Goal: Task Accomplishment & Management: Use online tool/utility

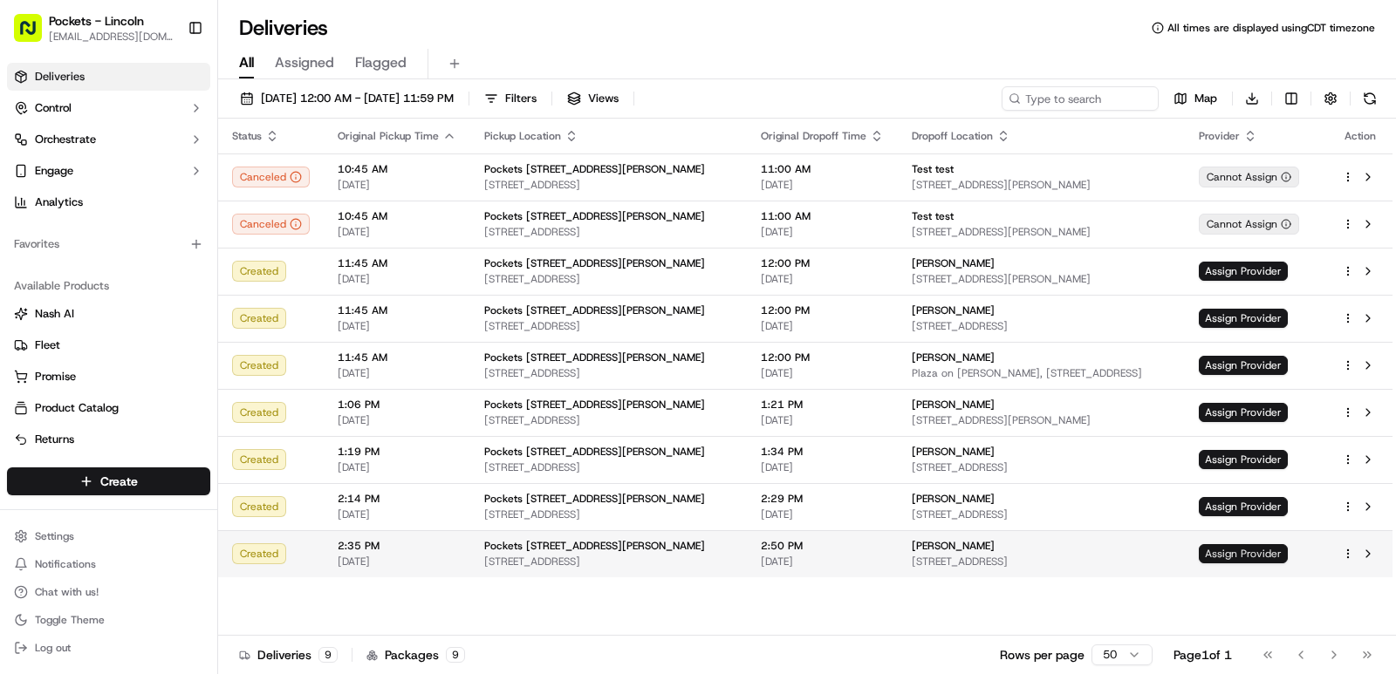
click at [1256, 557] on span "Assign Provider" at bounding box center [1243, 553] width 89 height 19
click at [1234, 557] on span "Assign Provider" at bounding box center [1243, 553] width 89 height 19
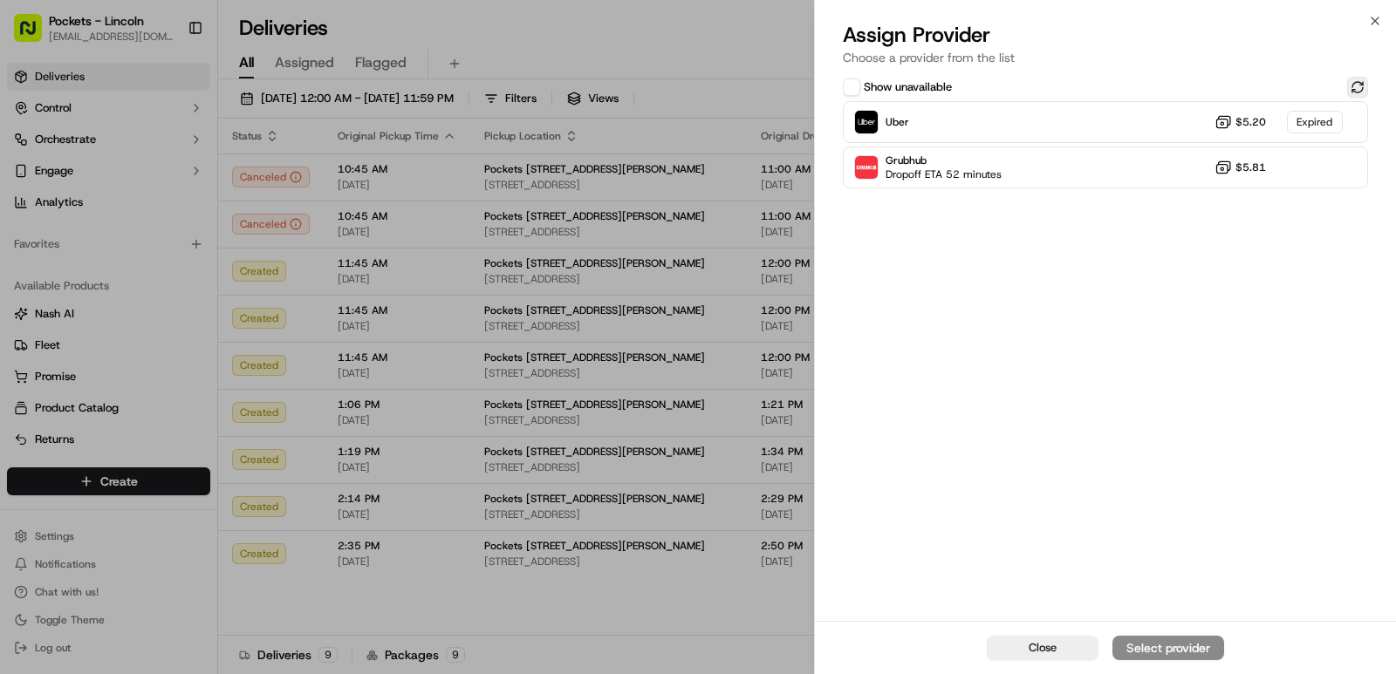
click at [1352, 79] on button at bounding box center [1357, 87] width 21 height 21
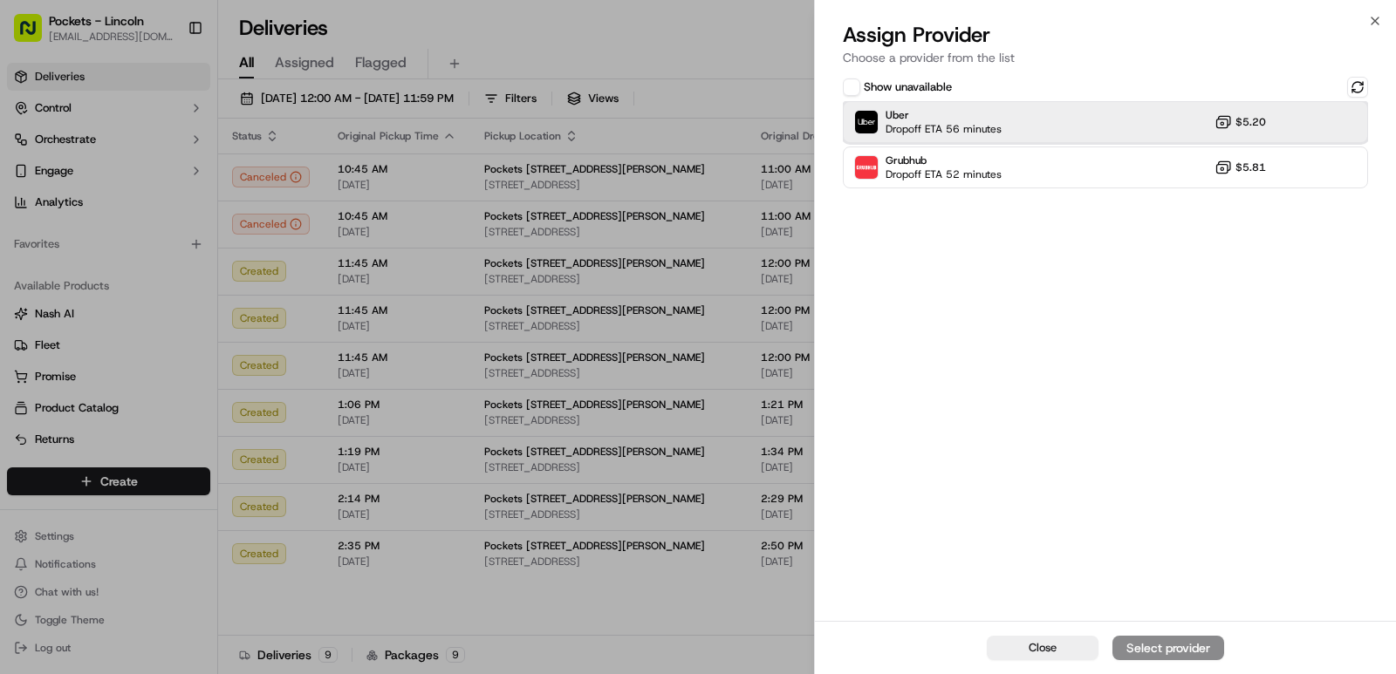
click at [1089, 126] on div "Uber Dropoff ETA 56 minutes $5.20" at bounding box center [1105, 122] width 525 height 42
click at [1135, 646] on div "Assign Provider" at bounding box center [1167, 647] width 85 height 17
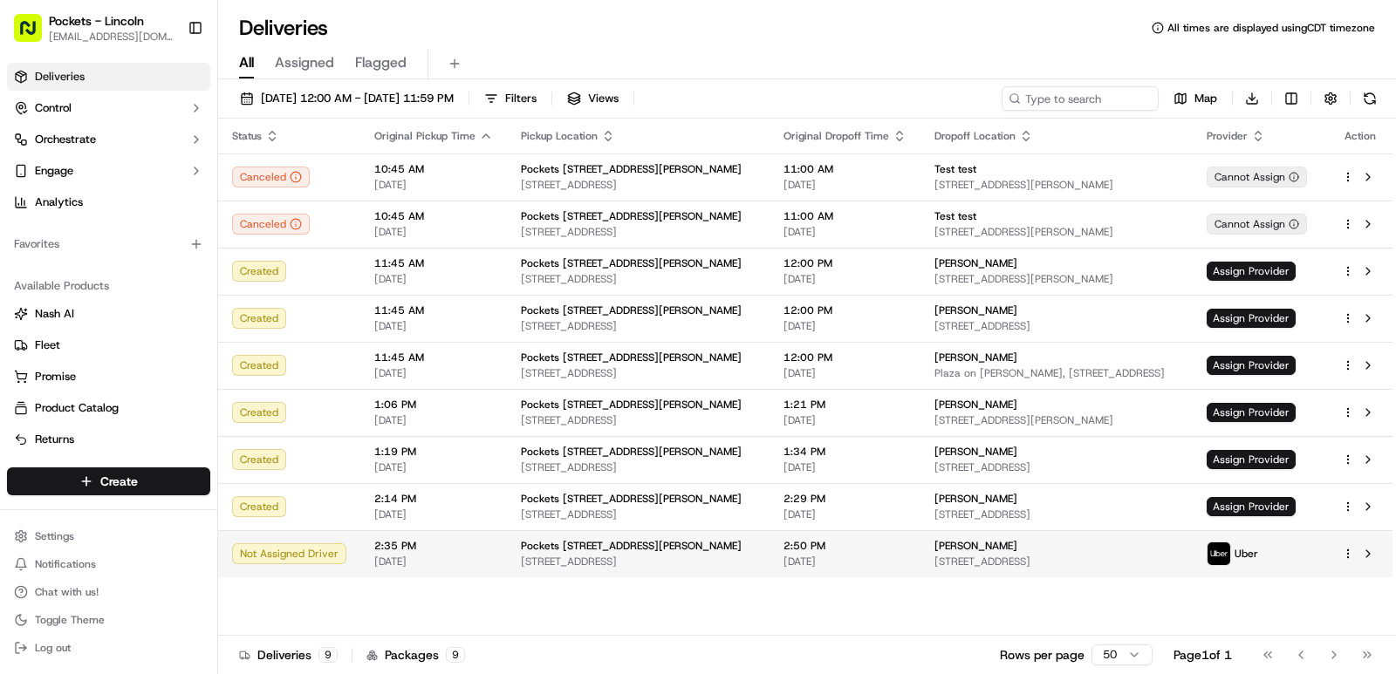
click at [1340, 551] on td at bounding box center [1360, 553] width 65 height 47
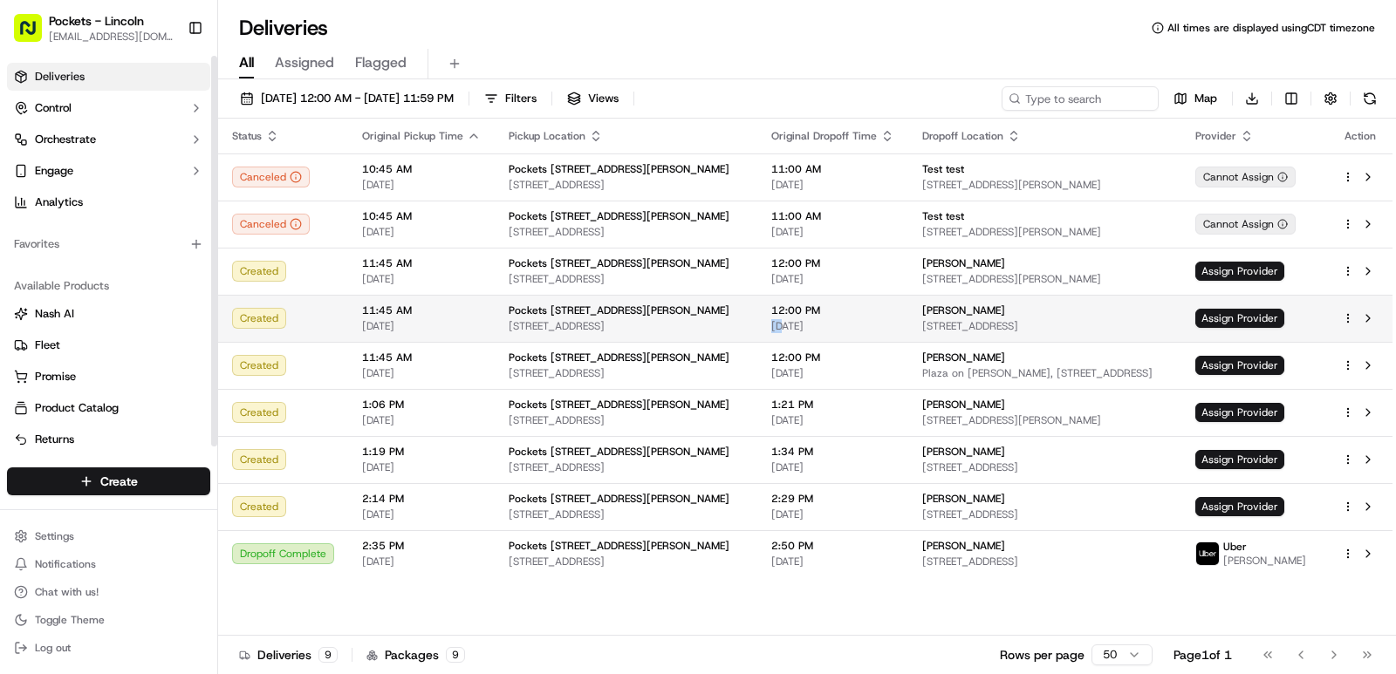
drag, startPoint x: 761, startPoint y: 332, endPoint x: 824, endPoint y: 315, distance: 66.0
click at [823, 316] on div "12:00 PM [DATE]" at bounding box center [832, 319] width 123 height 30
